Goal: Find specific page/section

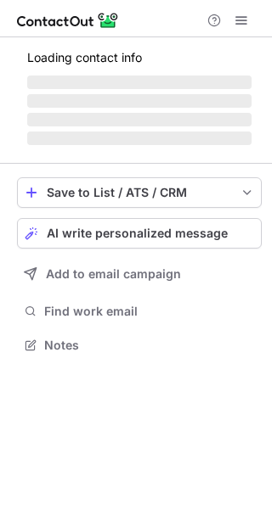
scroll to position [8, 8]
